Goal: Task Accomplishment & Management: Manage account settings

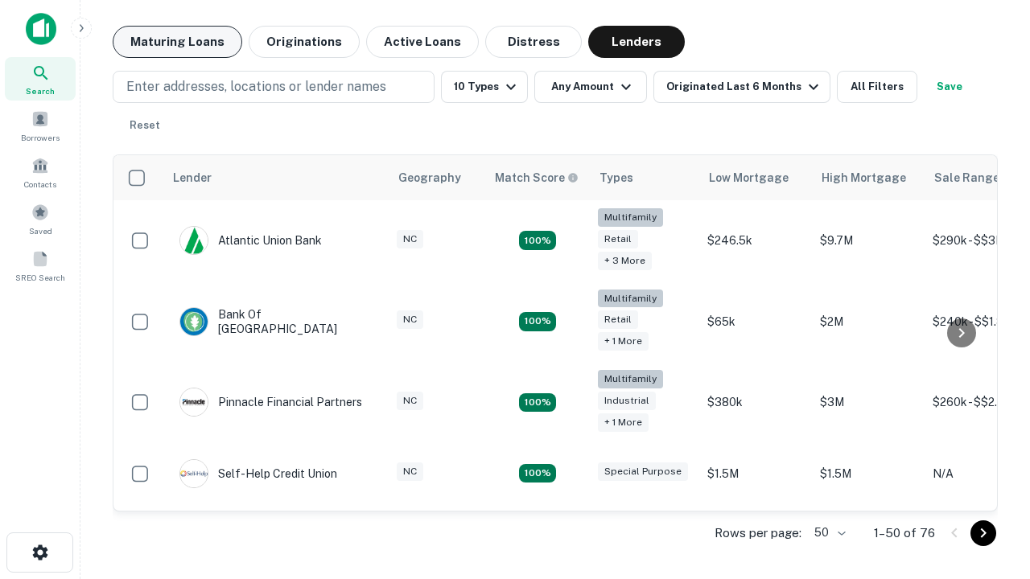
click at [177, 42] on button "Maturing Loans" at bounding box center [177, 42] width 129 height 32
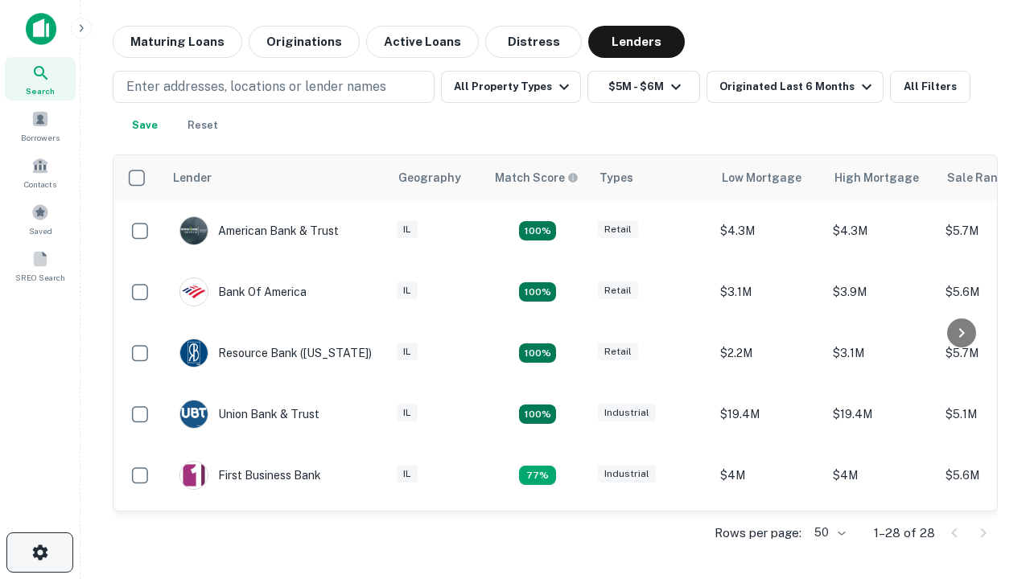
click at [39, 553] on icon "button" at bounding box center [40, 552] width 19 height 19
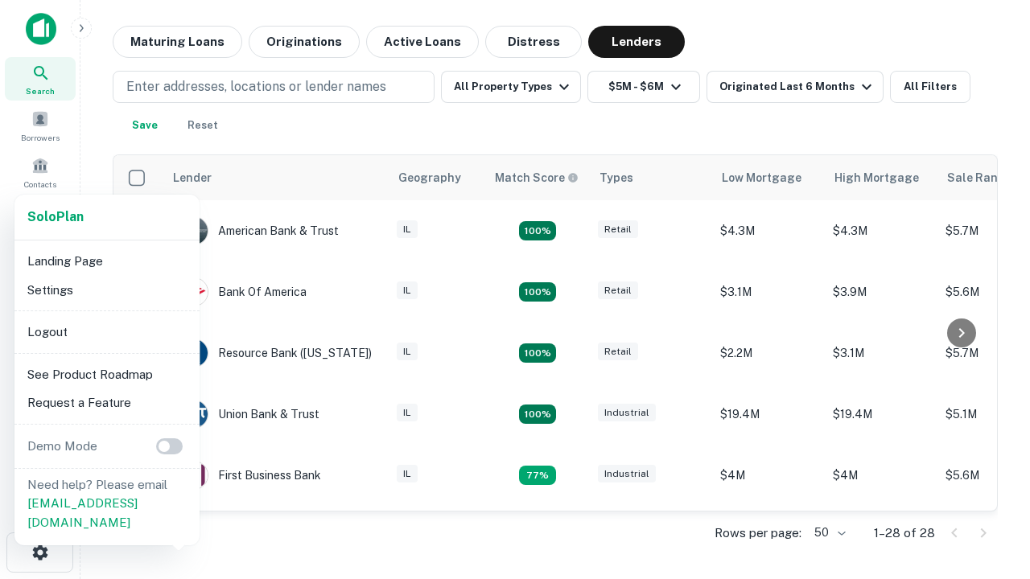
click at [106, 331] on li "Logout" at bounding box center [107, 332] width 172 height 29
